Goal: Task Accomplishment & Management: Use online tool/utility

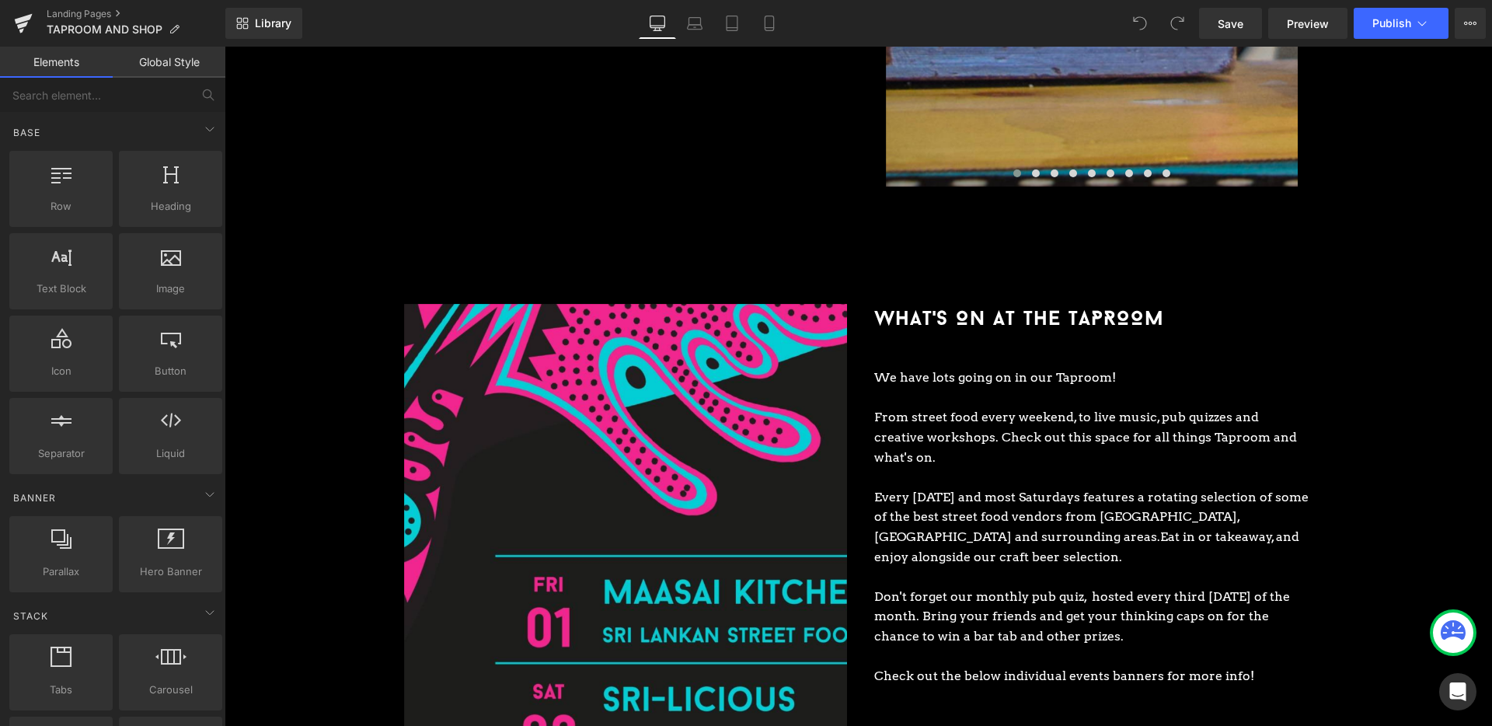
scroll to position [2081, 0]
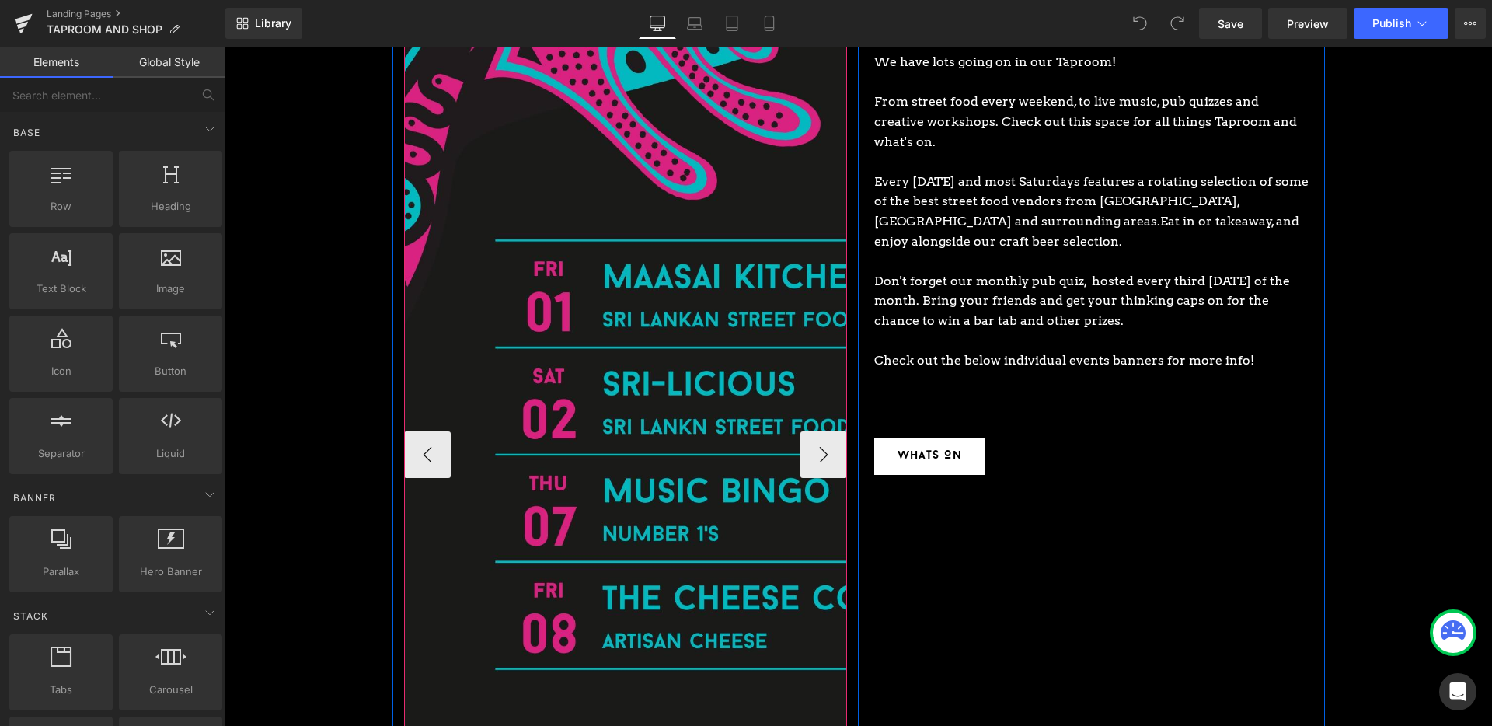
drag, startPoint x: 471, startPoint y: 105, endPoint x: 558, endPoint y: 129, distance: 90.3
click at [471, 106] on img at bounding box center [870, 454] width 932 height 932
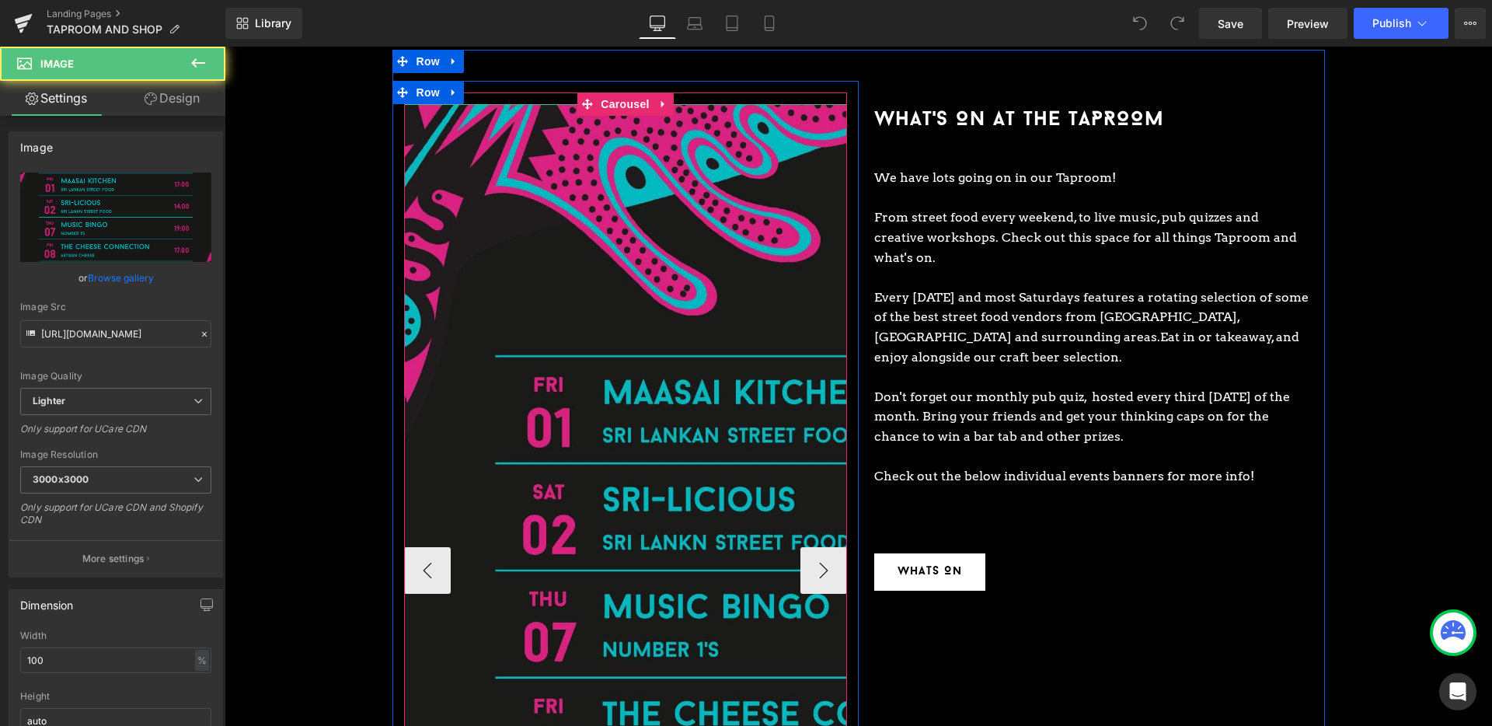
scroll to position [1947, 0]
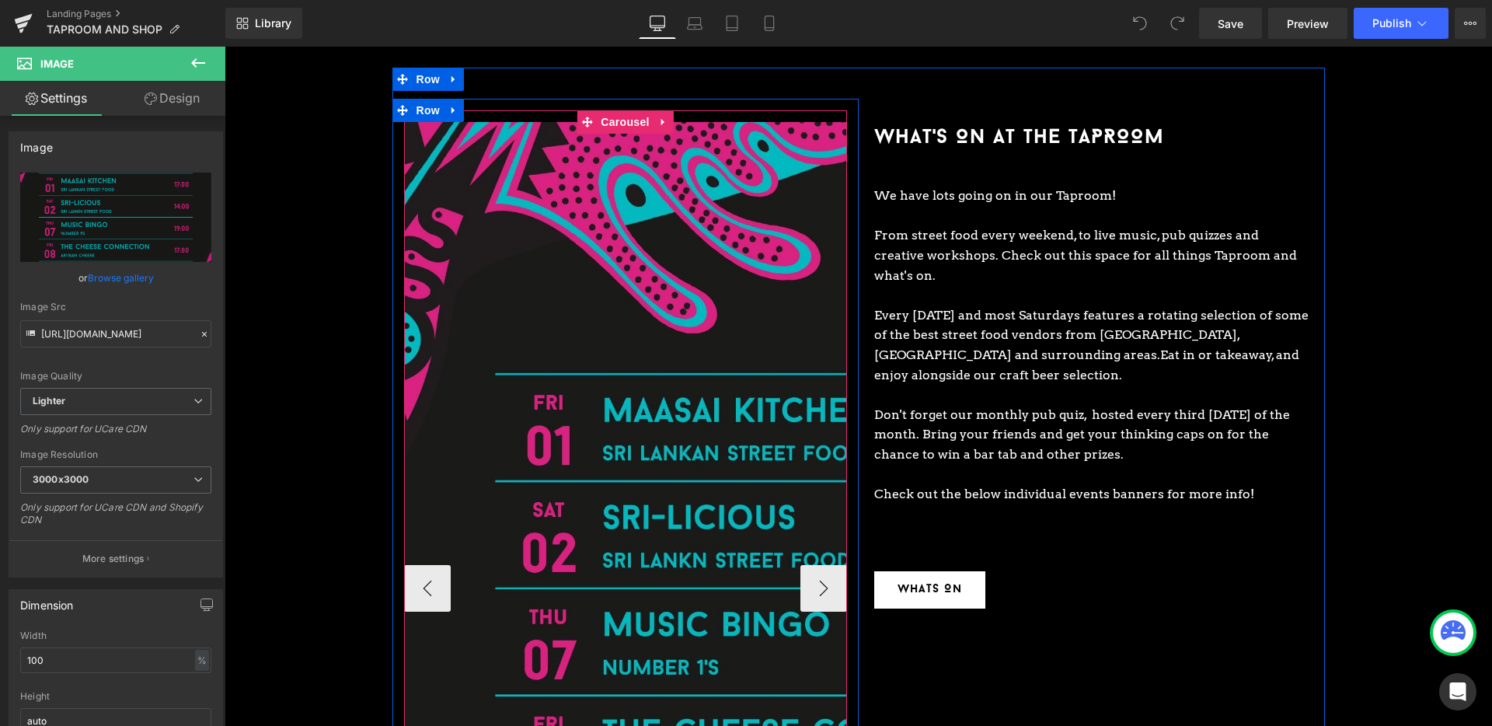
drag, startPoint x: 622, startPoint y: 100, endPoint x: 479, endPoint y: 134, distance: 146.8
click at [622, 110] on span "Carousel" at bounding box center [625, 121] width 56 height 23
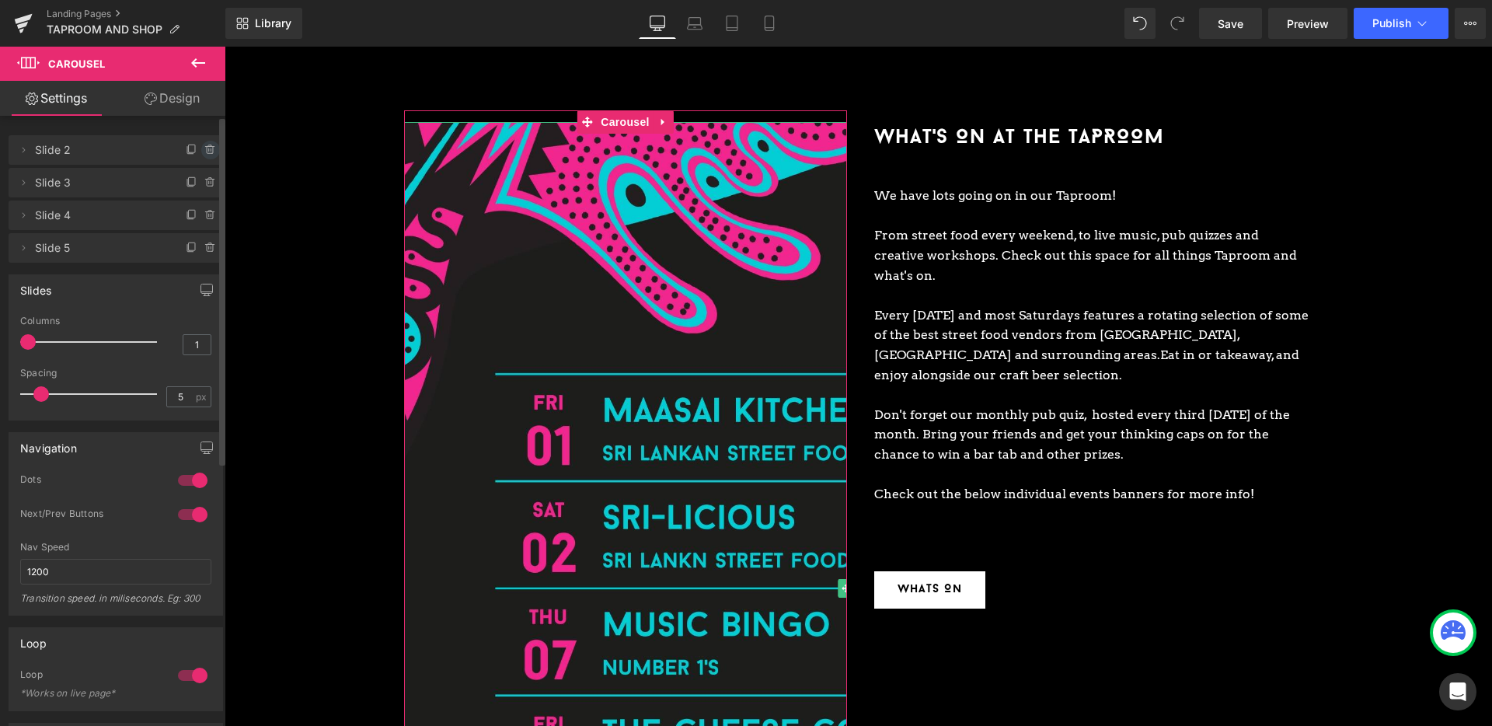
click at [211, 152] on span at bounding box center [210, 150] width 19 height 19
click at [208, 150] on button "Delete" at bounding box center [193, 151] width 49 height 20
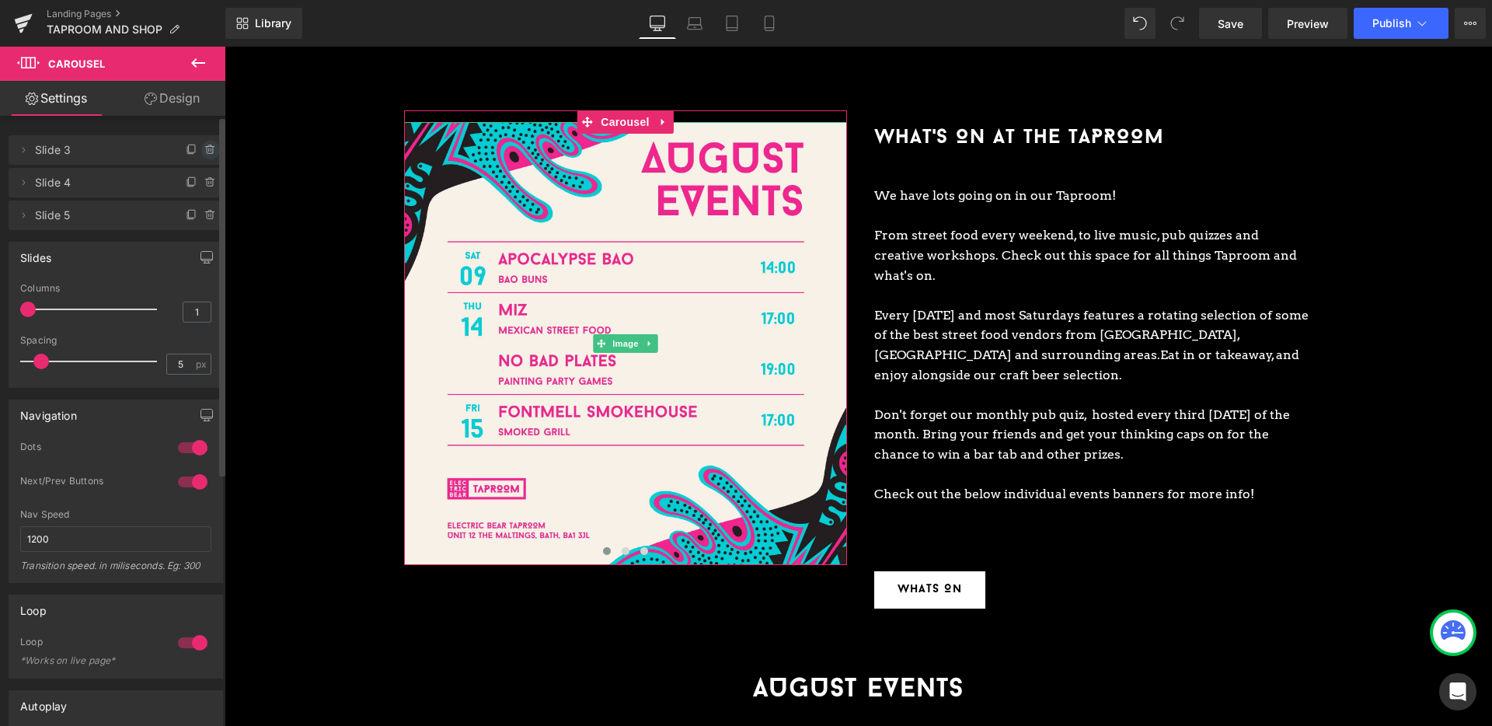
click at [206, 145] on icon at bounding box center [210, 150] width 12 height 12
click at [206, 145] on button "Delete" at bounding box center [193, 151] width 49 height 20
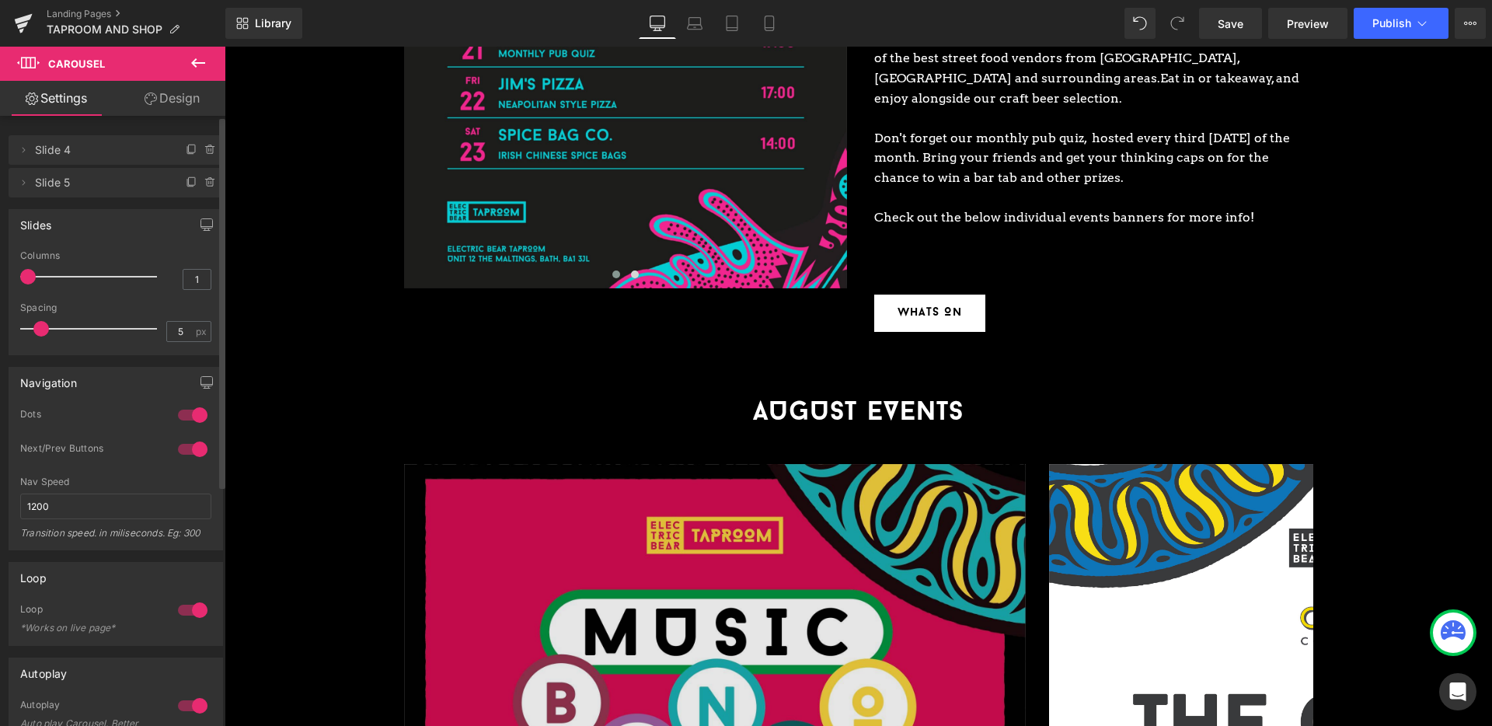
scroll to position [2382, 0]
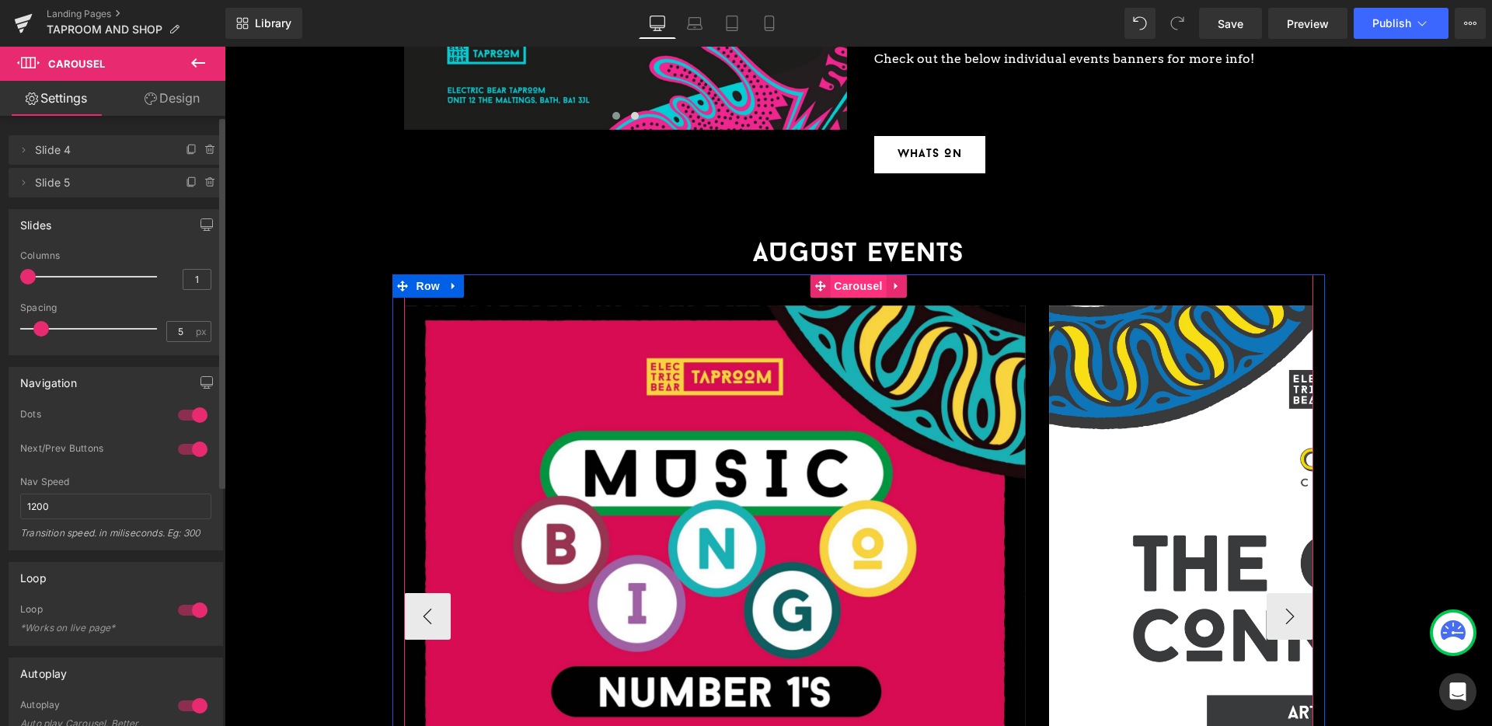
click at [862, 274] on span "Carousel" at bounding box center [858, 285] width 56 height 23
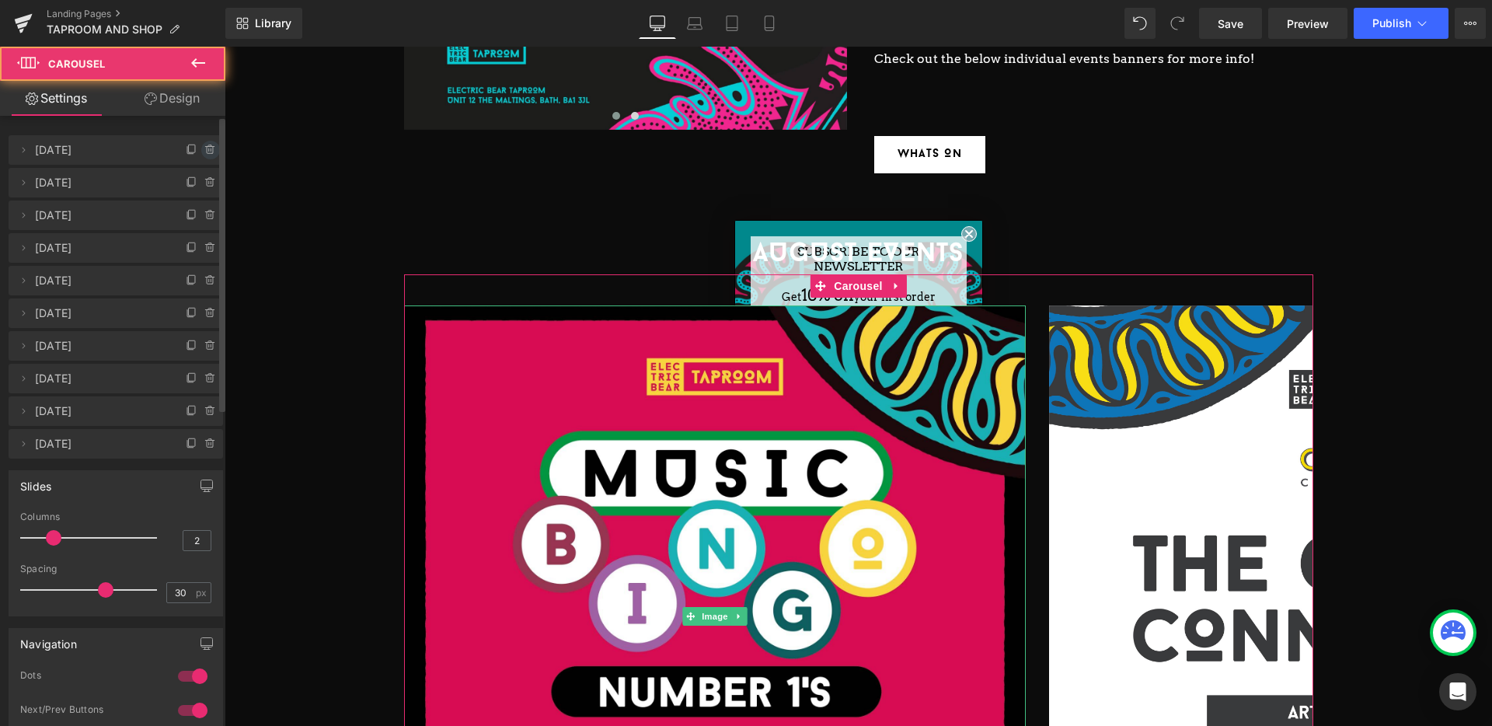
click at [204, 149] on icon at bounding box center [210, 150] width 12 height 12
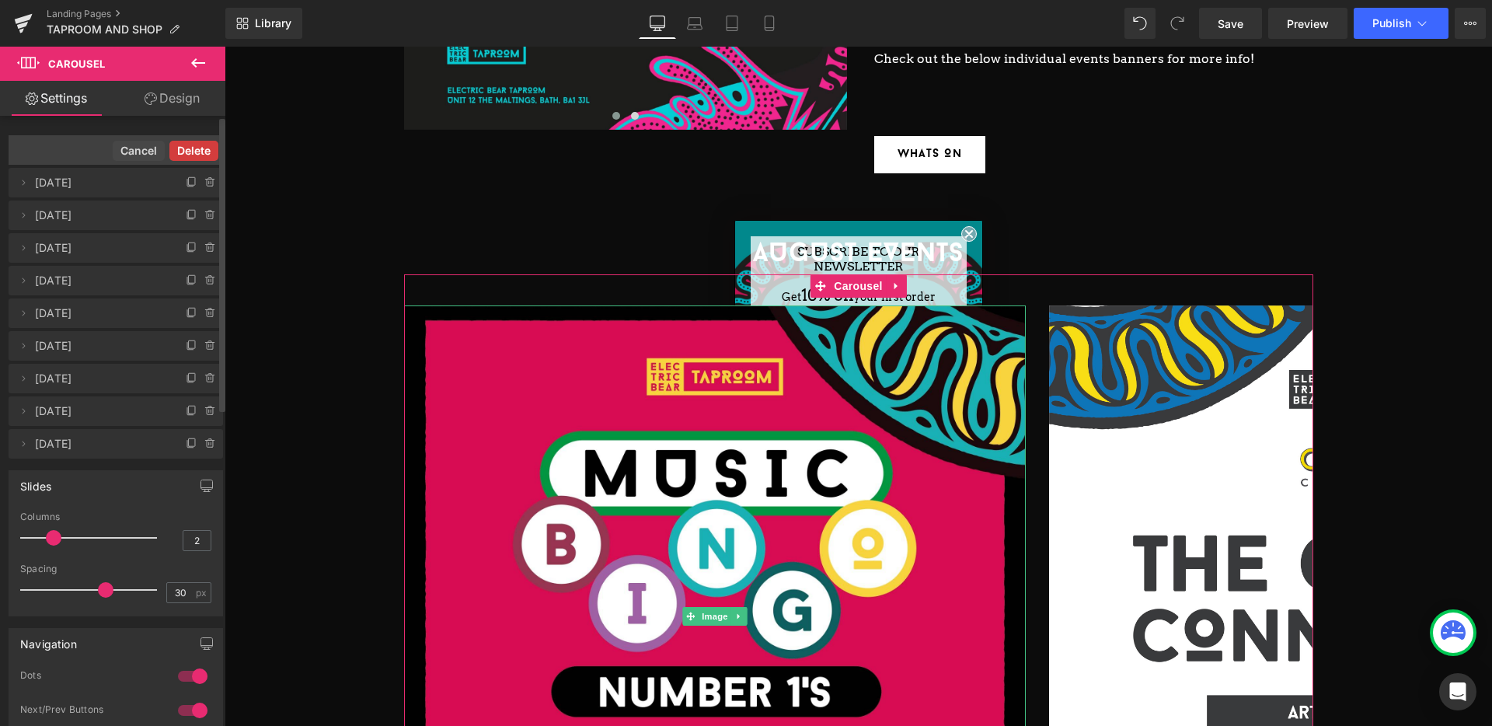
click at [204, 148] on button "Delete" at bounding box center [193, 151] width 49 height 20
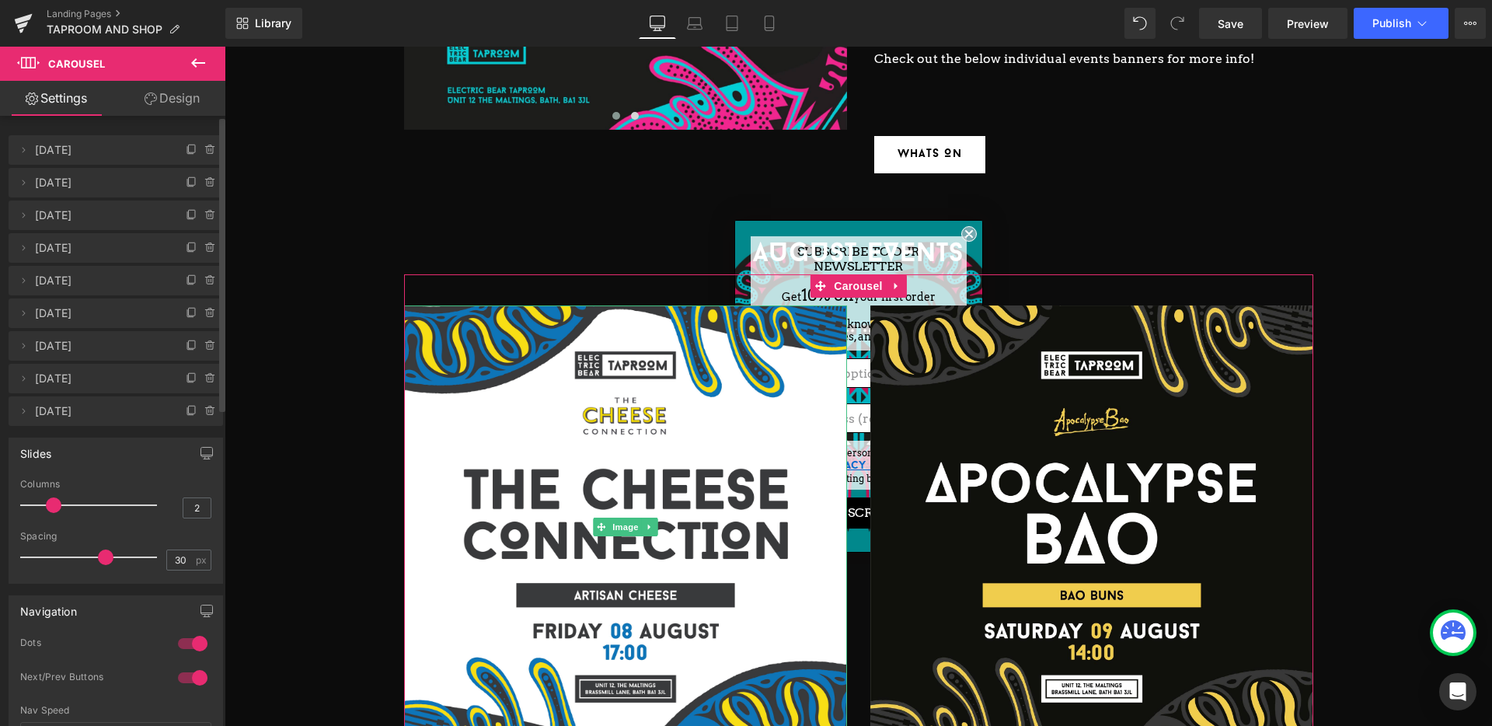
click at [204, 148] on icon at bounding box center [210, 150] width 12 height 12
click at [204, 148] on button "Delete" at bounding box center [193, 151] width 49 height 20
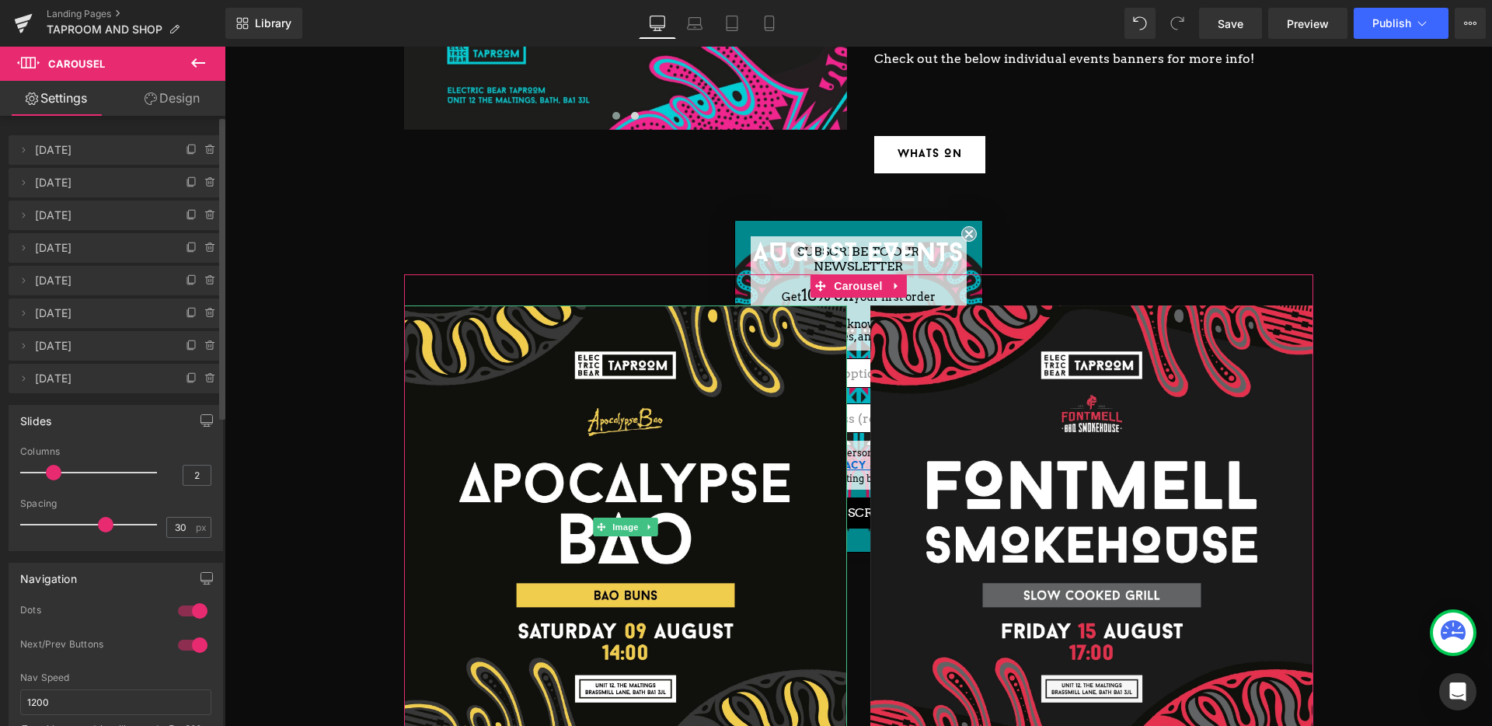
click at [204, 148] on icon at bounding box center [210, 150] width 12 height 12
click at [204, 148] on button "Delete" at bounding box center [193, 151] width 49 height 20
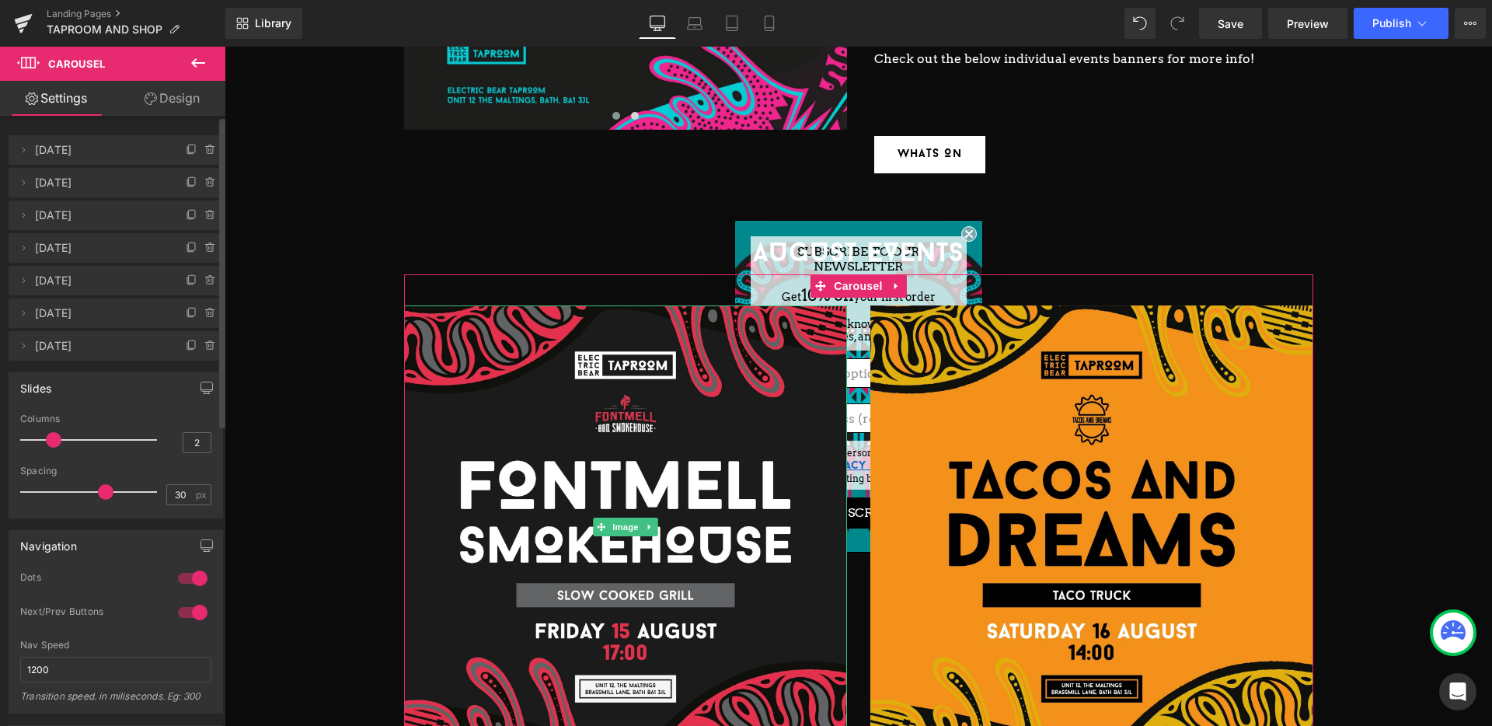
click at [204, 148] on icon at bounding box center [210, 150] width 12 height 12
click at [204, 148] on button "Delete" at bounding box center [193, 151] width 49 height 20
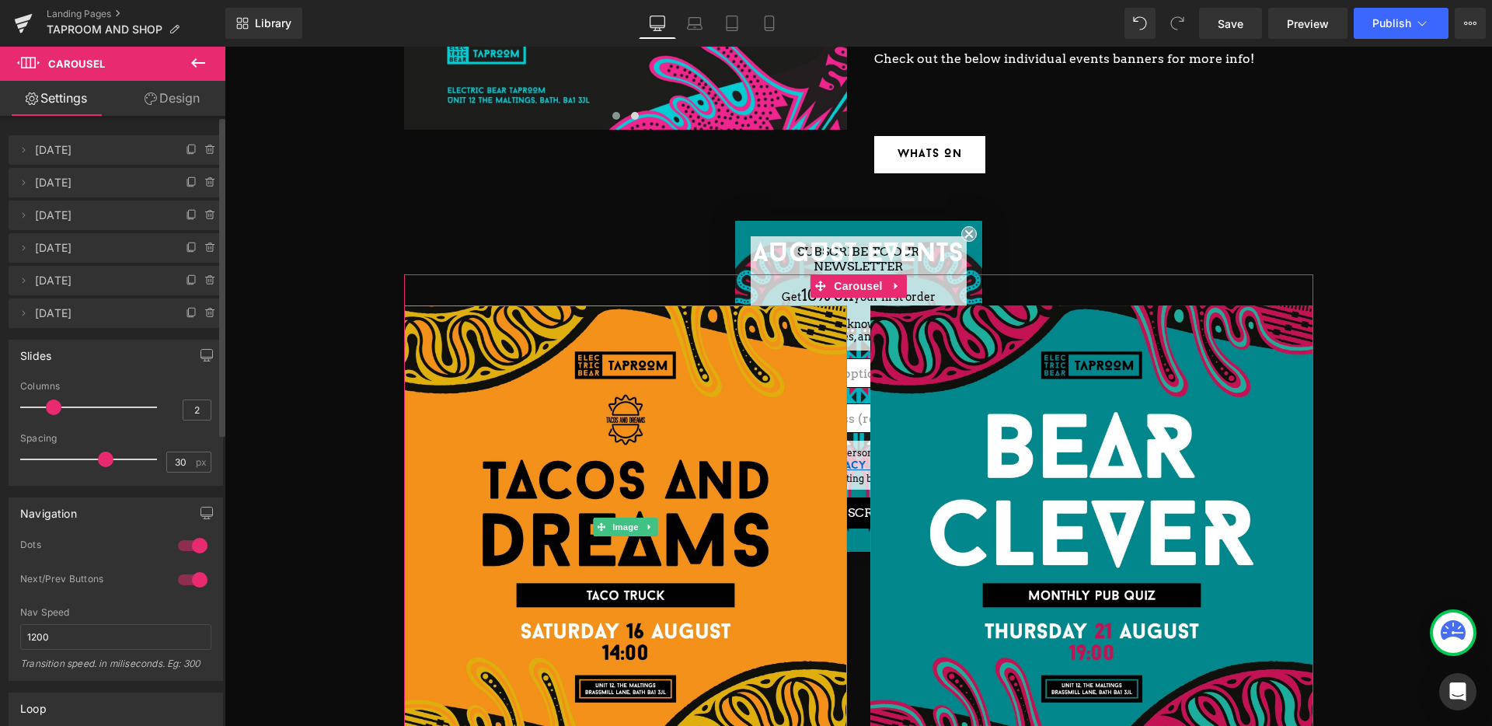
click at [204, 148] on icon at bounding box center [210, 150] width 12 height 12
click at [204, 148] on button "Delete" at bounding box center [193, 151] width 49 height 20
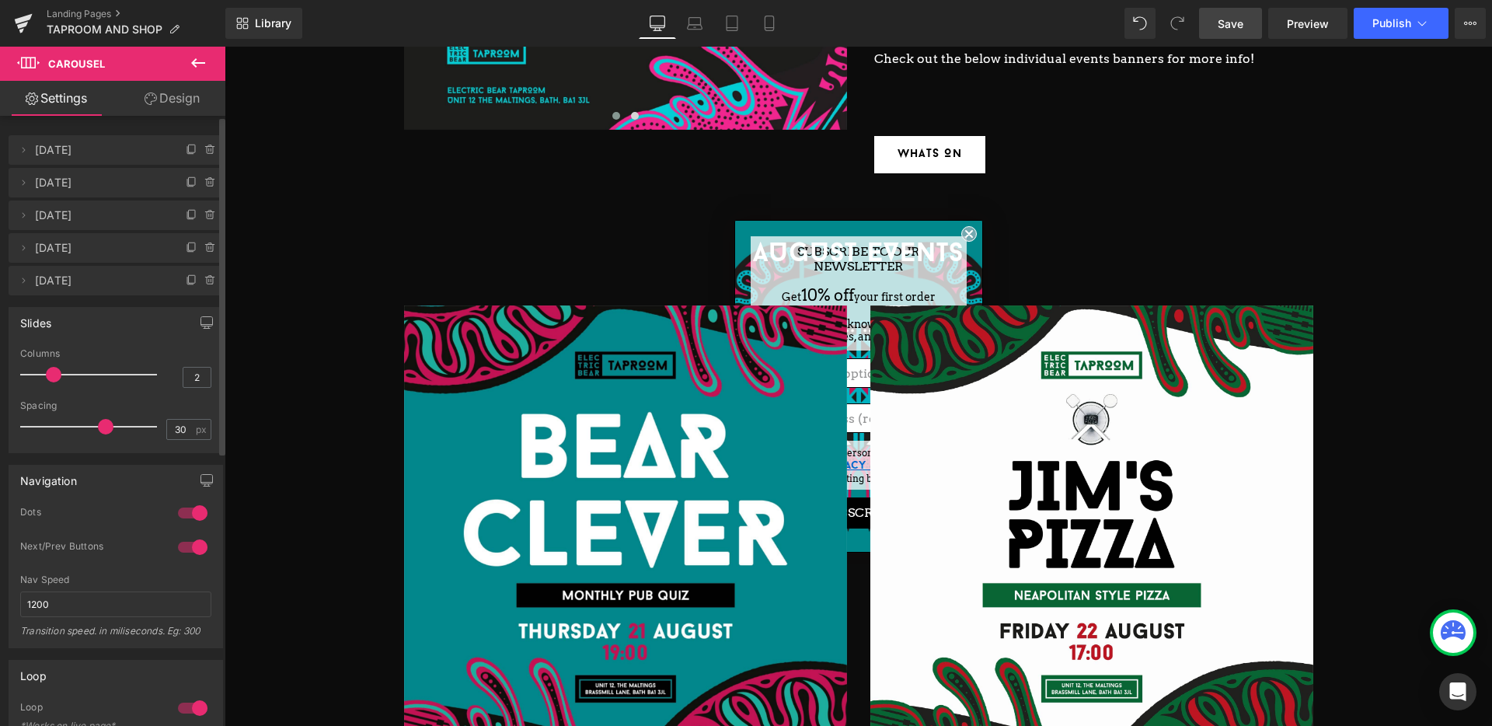
click at [1226, 23] on span "Save" at bounding box center [1230, 24] width 26 height 16
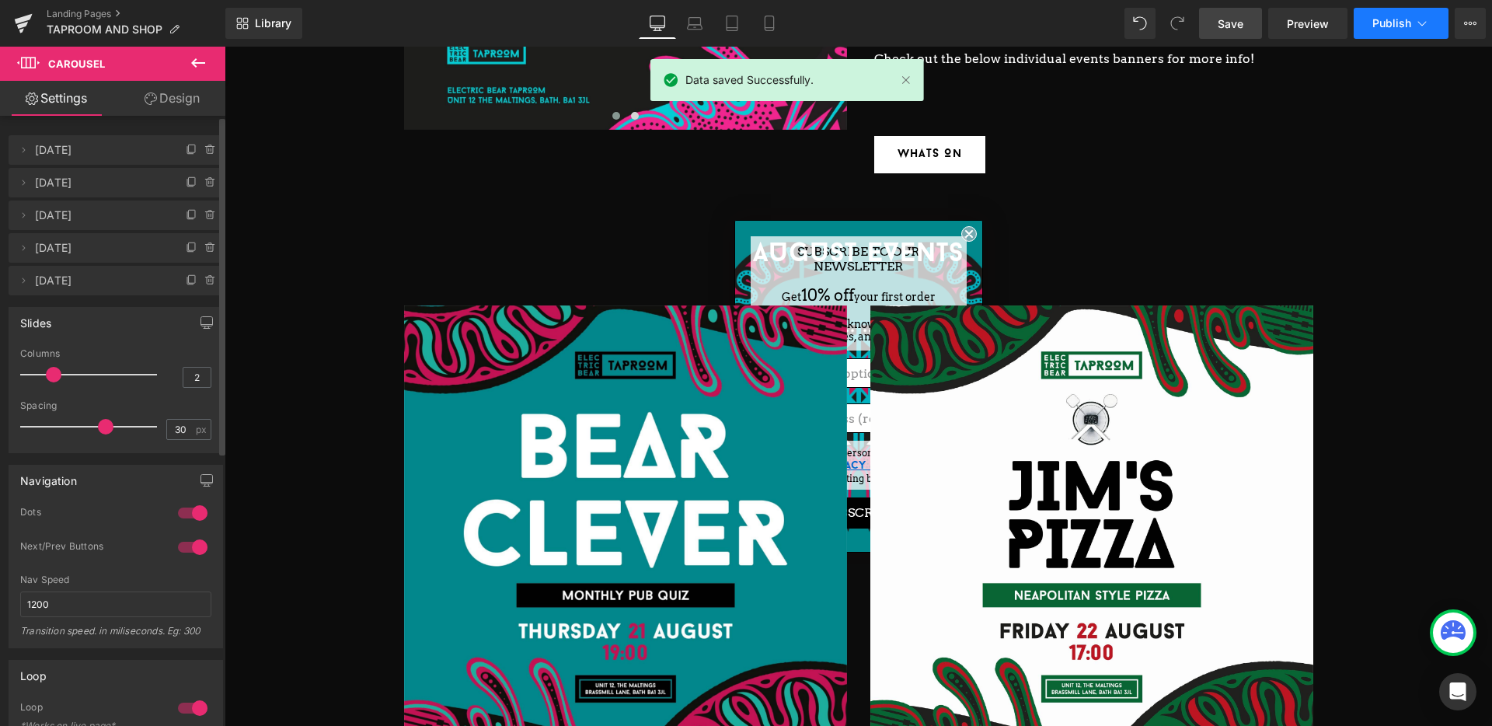
click at [1395, 27] on span "Publish" at bounding box center [1391, 23] width 39 height 12
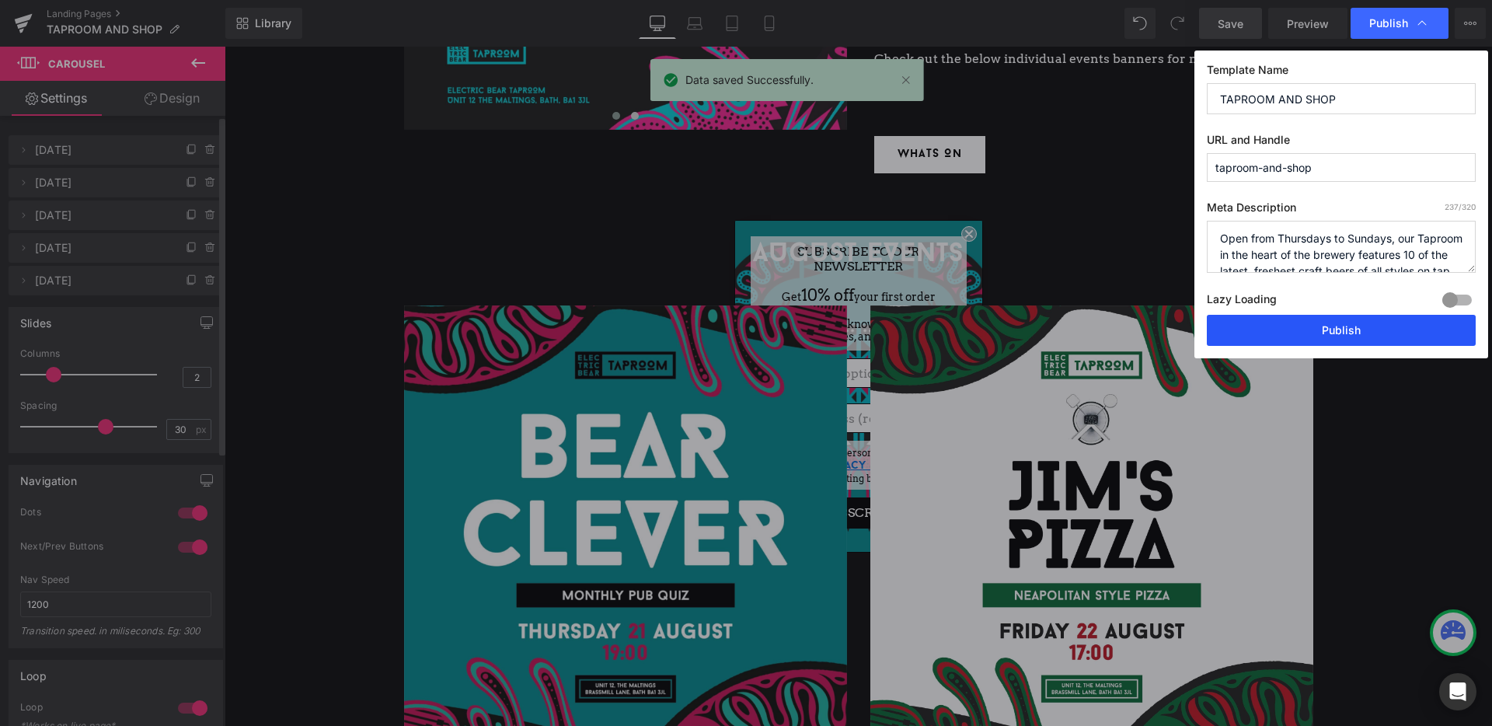
click at [1372, 327] on button "Publish" at bounding box center [1341, 330] width 269 height 31
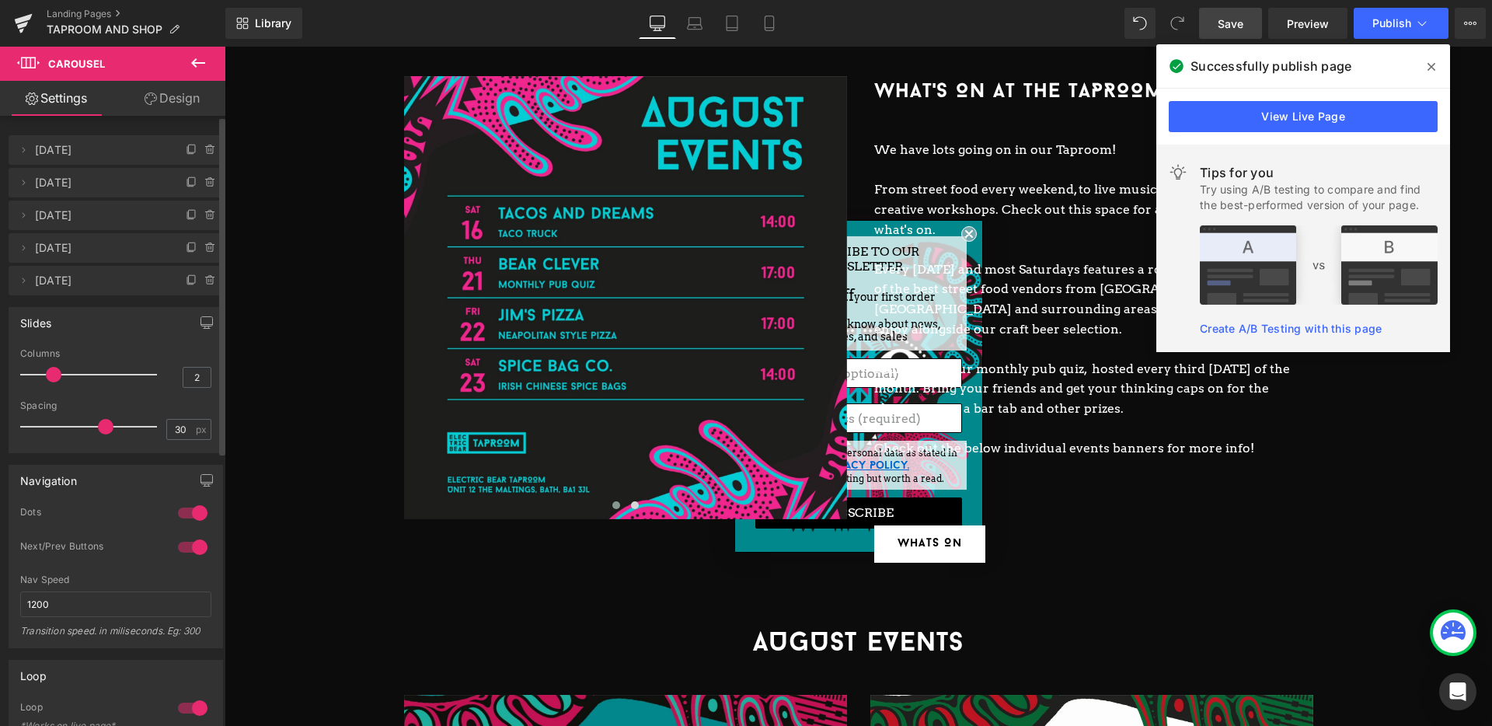
scroll to position [5702, 0]
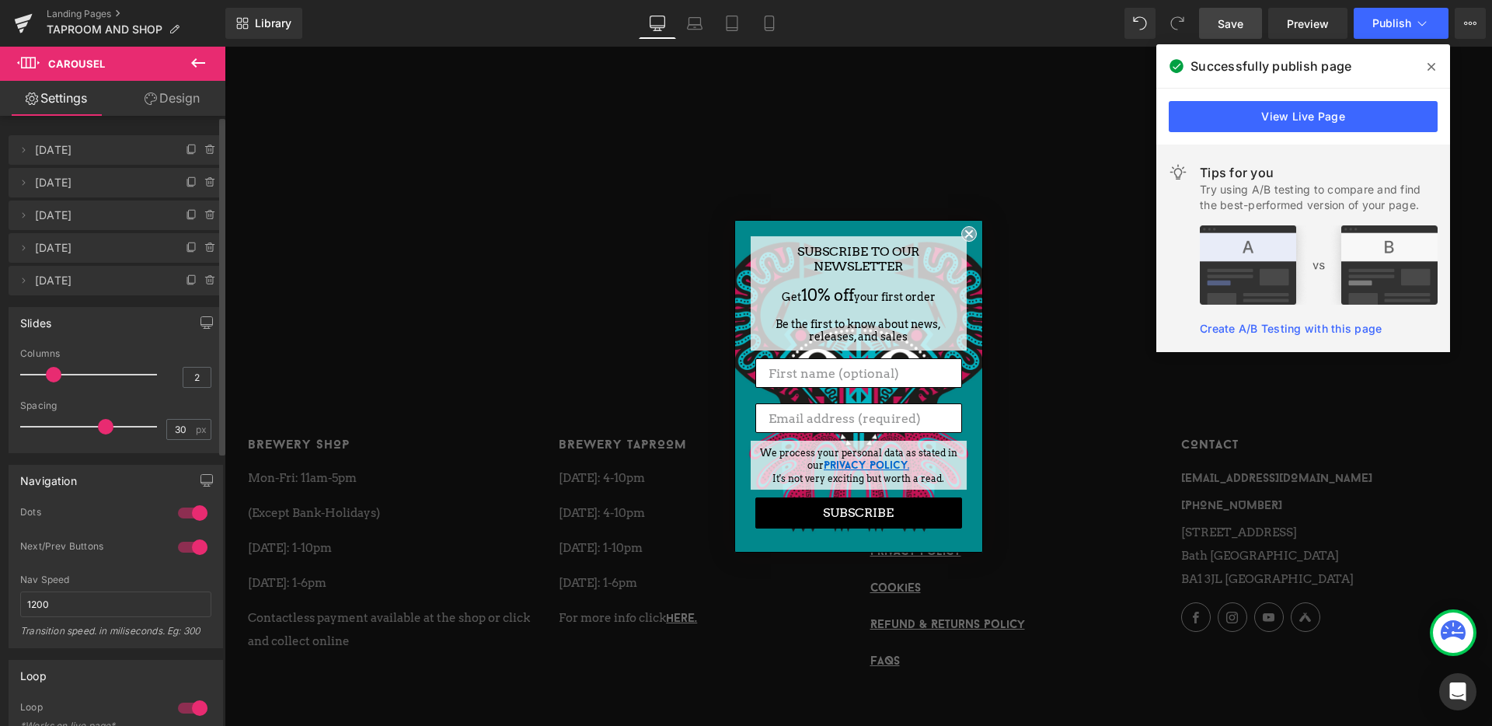
click at [974, 232] on circle "Close dialog" at bounding box center [968, 234] width 15 height 15
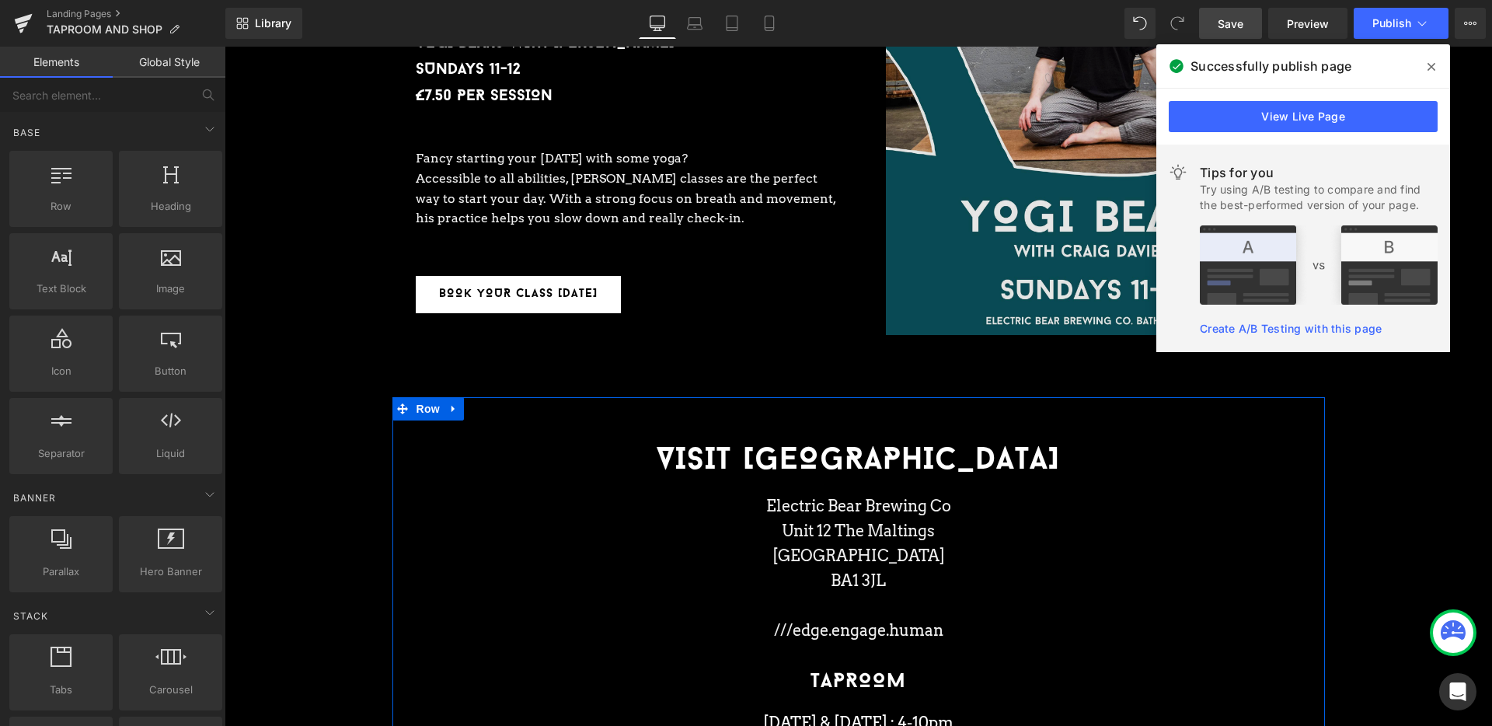
scroll to position [3893, 0]
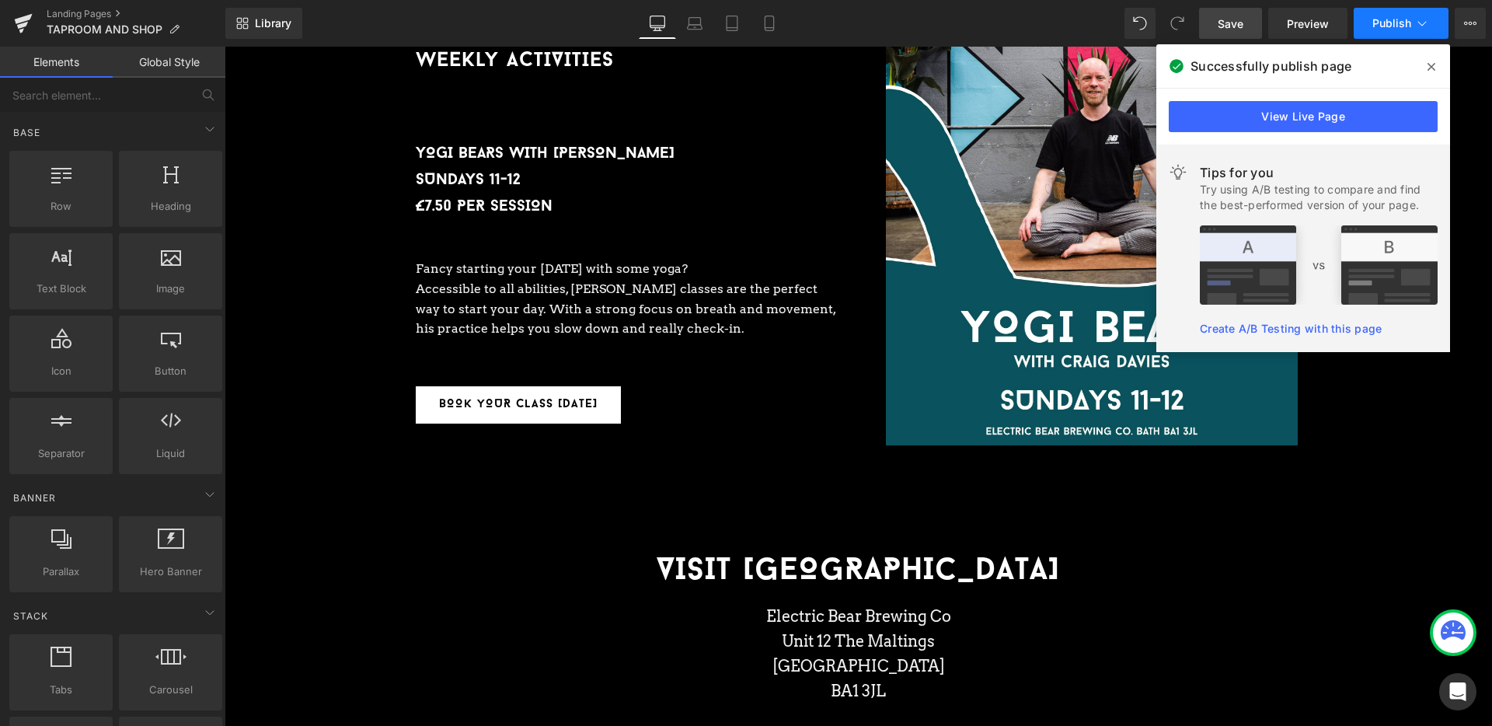
click at [1386, 18] on span "Publish" at bounding box center [1391, 23] width 39 height 12
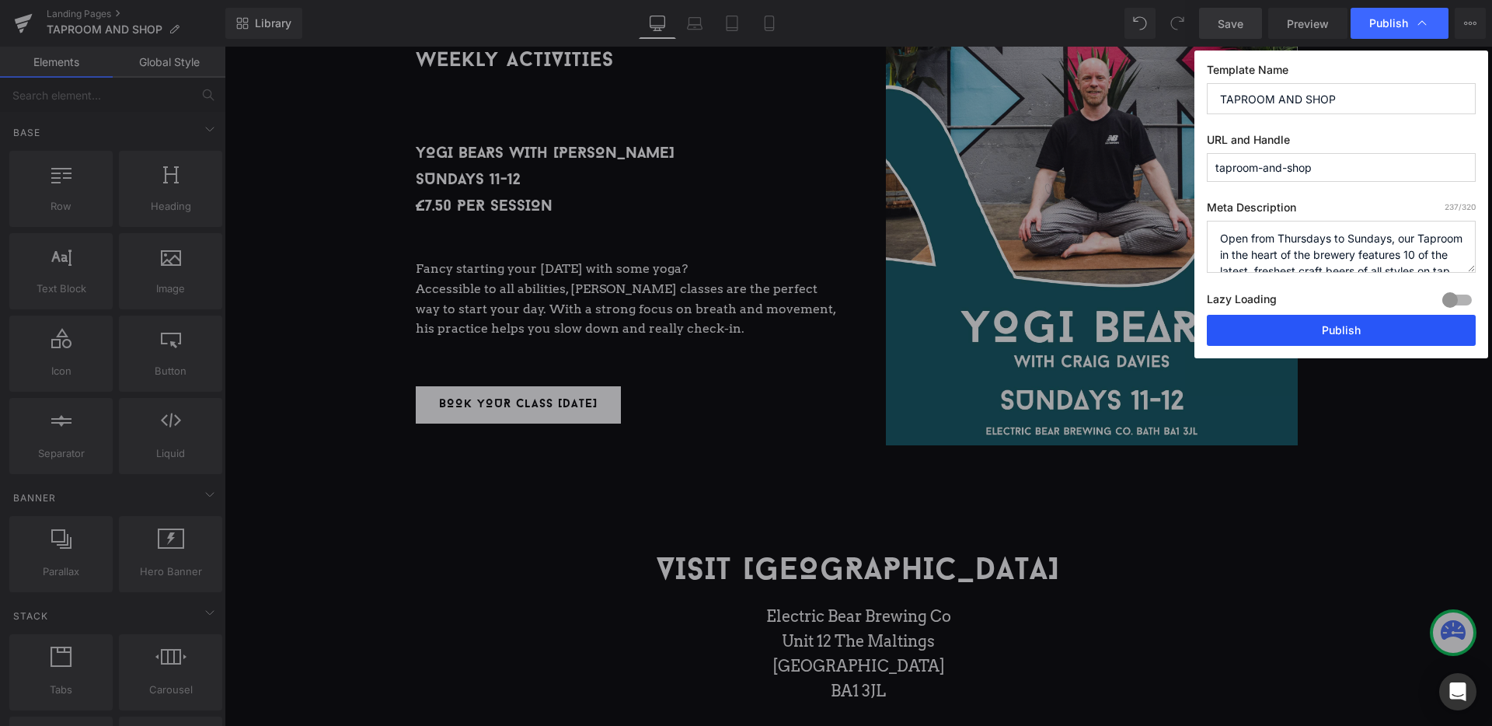
click at [1307, 330] on button "Publish" at bounding box center [1341, 330] width 269 height 31
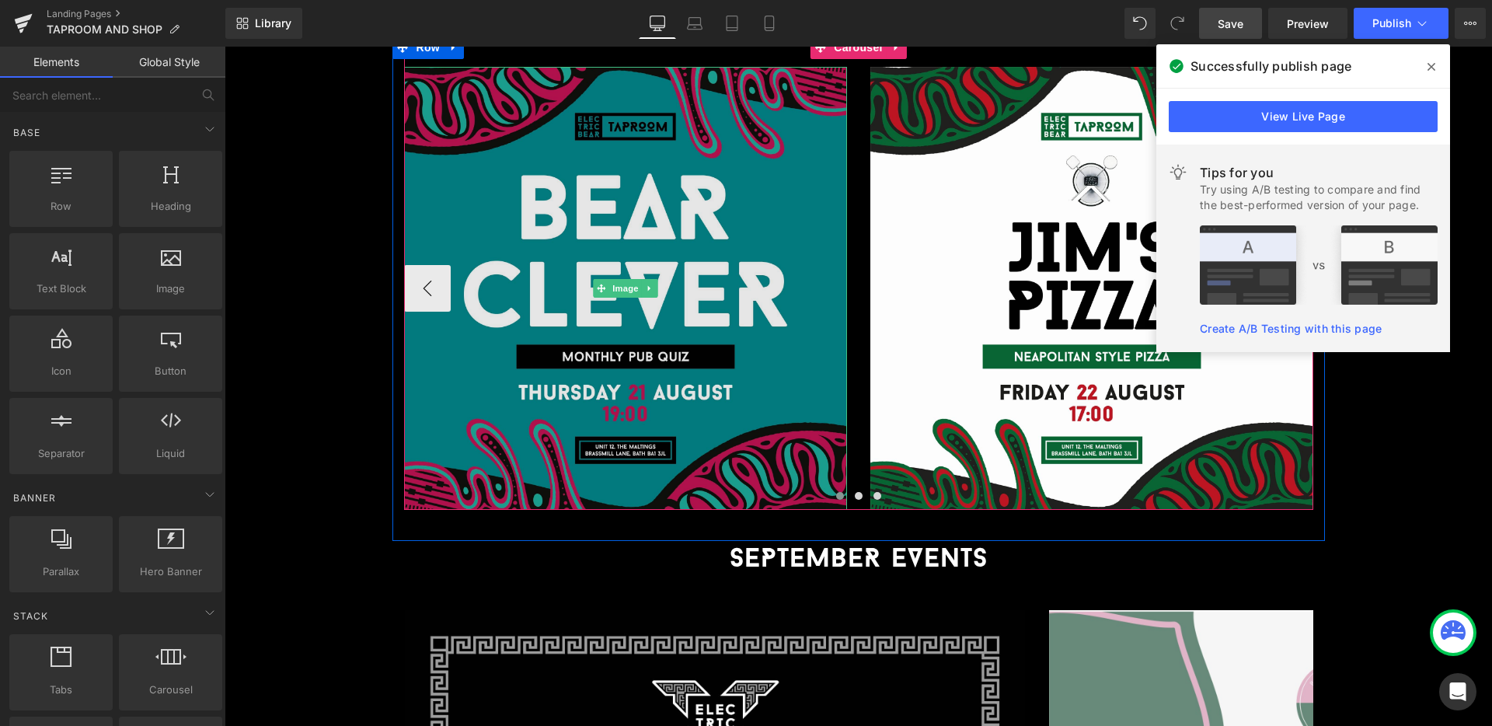
scroll to position [2623, 0]
